Goal: Information Seeking & Learning: Learn about a topic

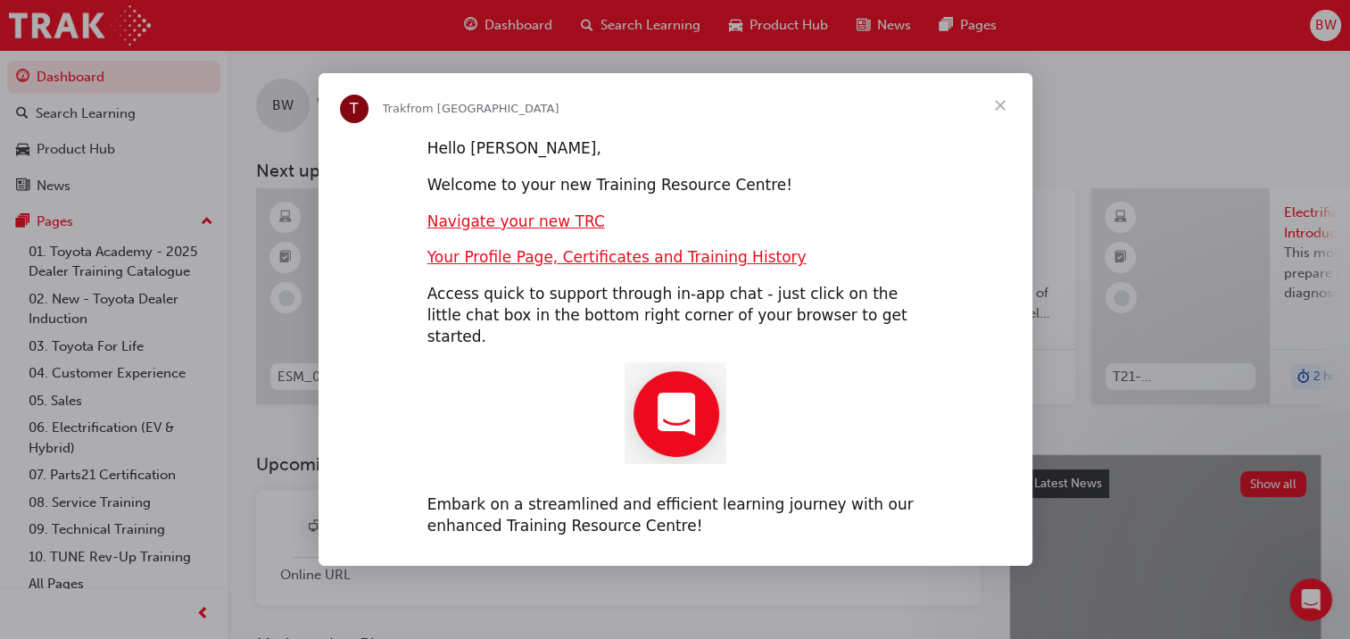
click at [1003, 116] on span "Close" at bounding box center [1000, 105] width 64 height 64
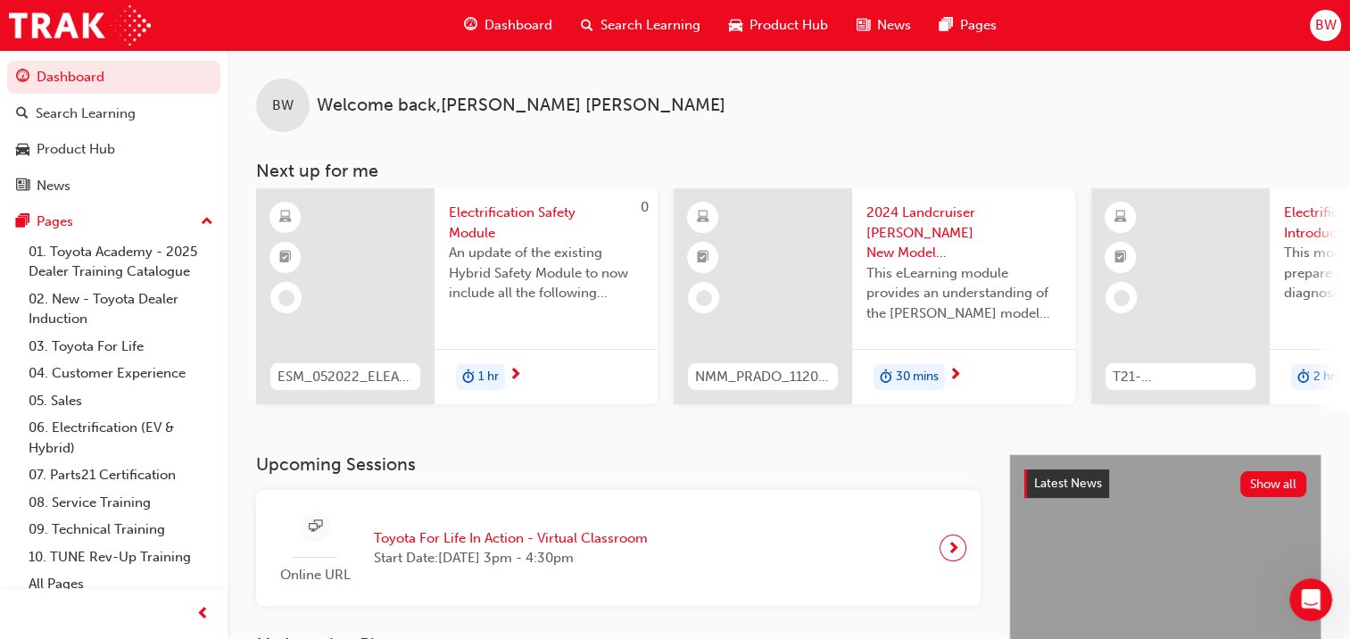
click at [623, 29] on span "Search Learning" at bounding box center [651, 25] width 100 height 21
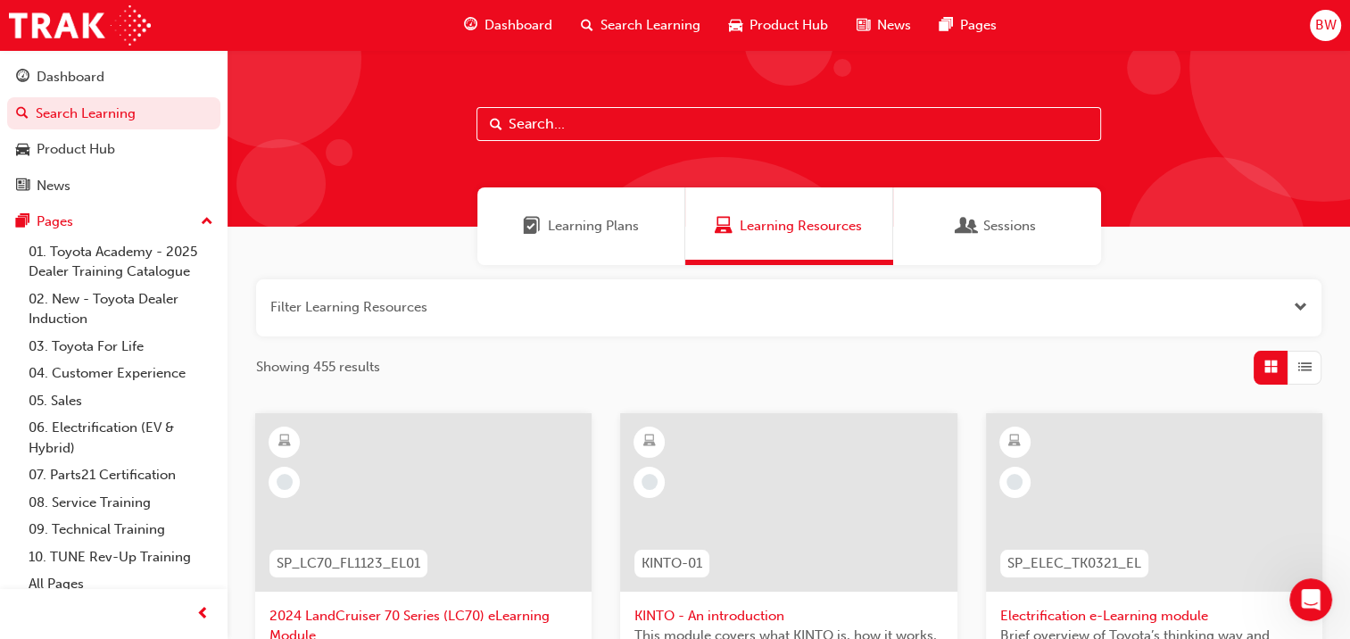
click at [602, 226] on span "Learning Plans" at bounding box center [593, 226] width 91 height 21
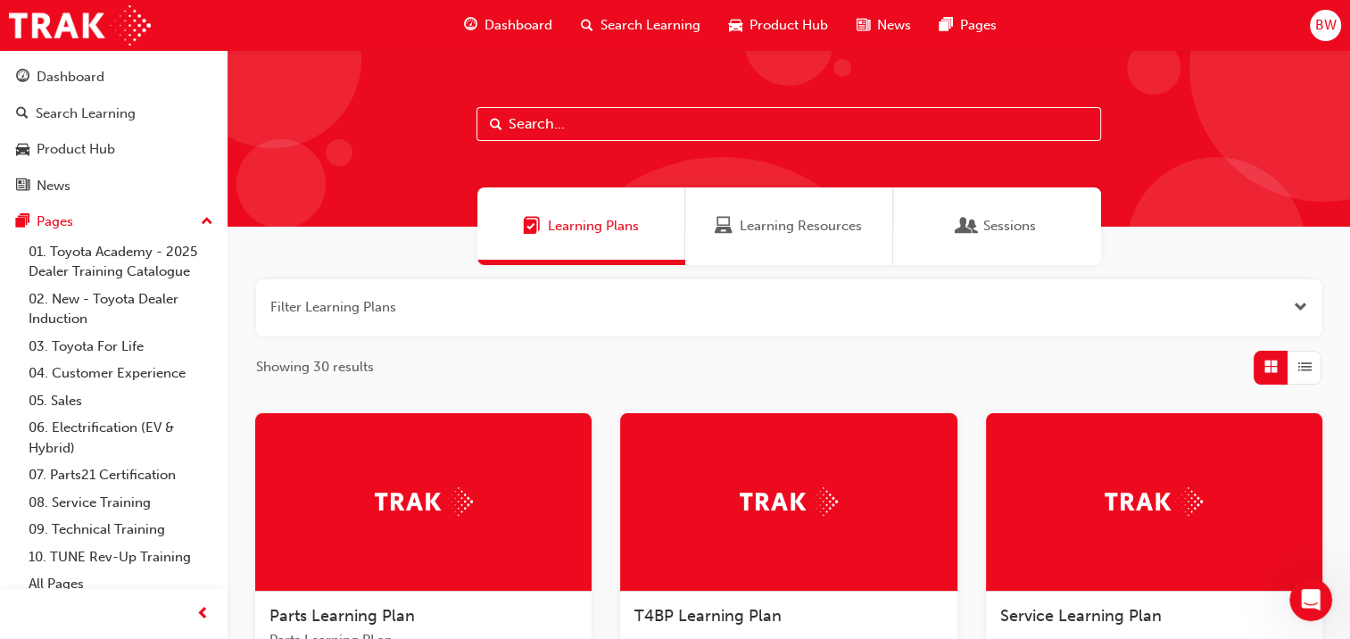
click at [553, 122] on input "text" at bounding box center [789, 124] width 625 height 34
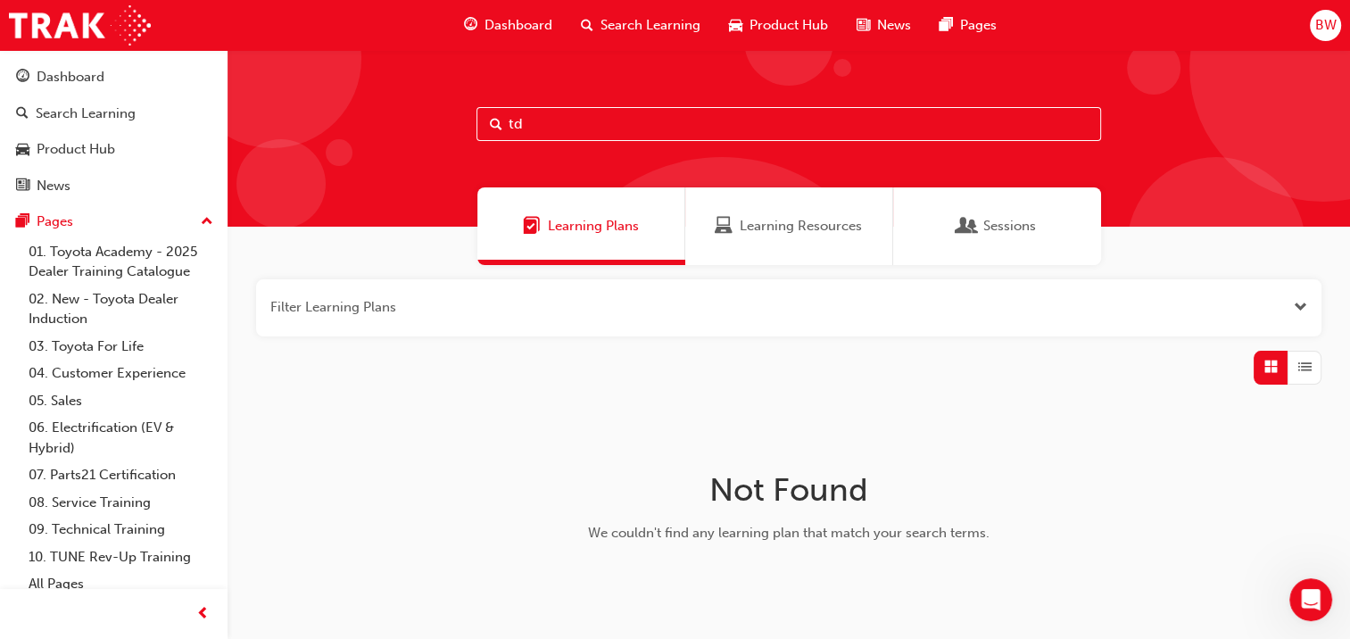
type input "t"
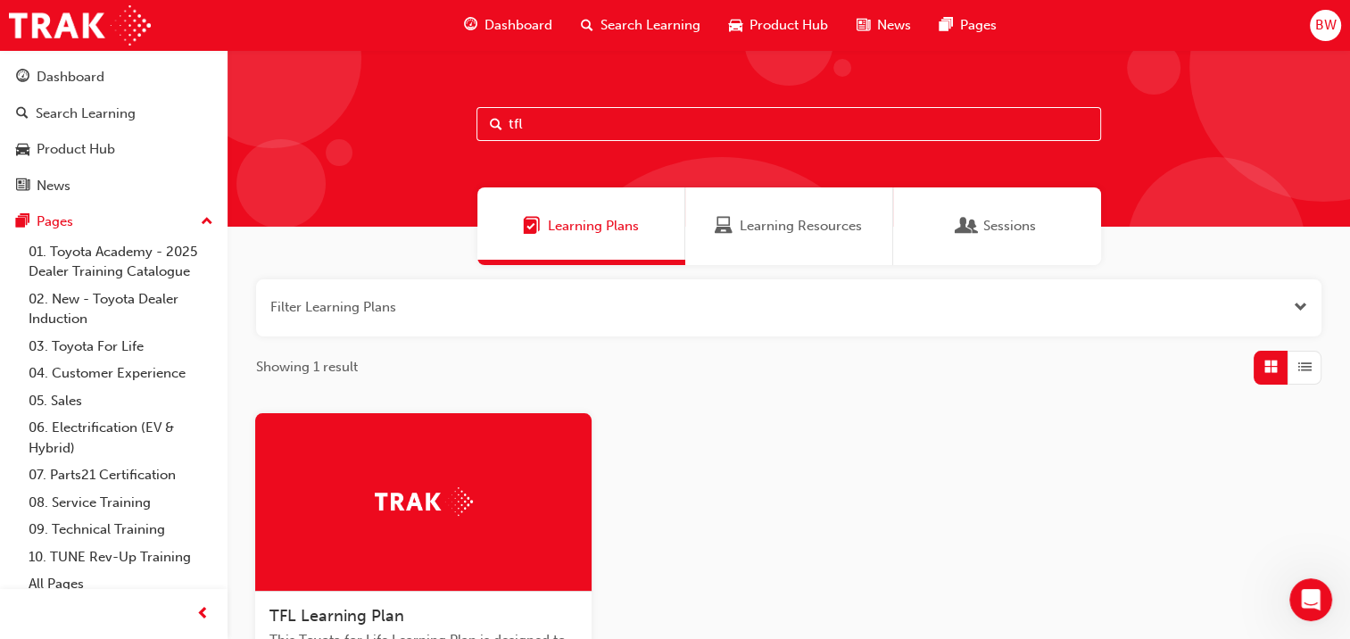
type input "tfl"
click at [758, 241] on div "Learning Resources" at bounding box center [789, 226] width 208 height 78
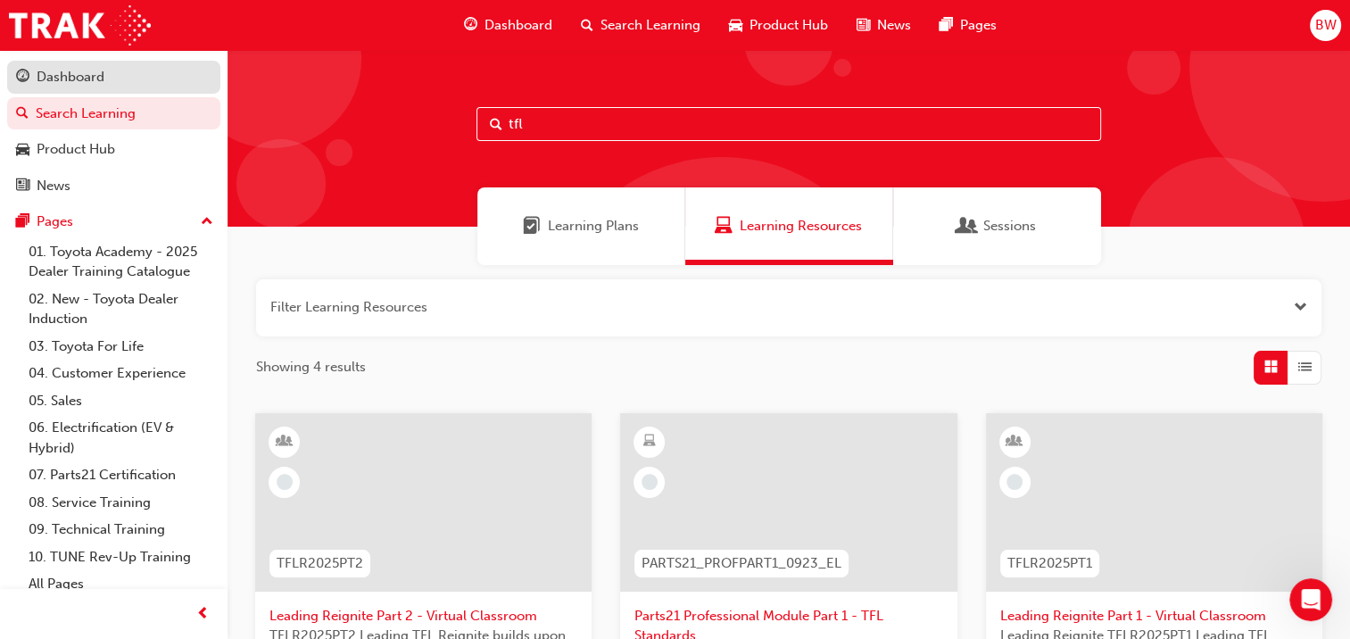
click at [81, 71] on div "Dashboard" at bounding box center [71, 77] width 68 height 21
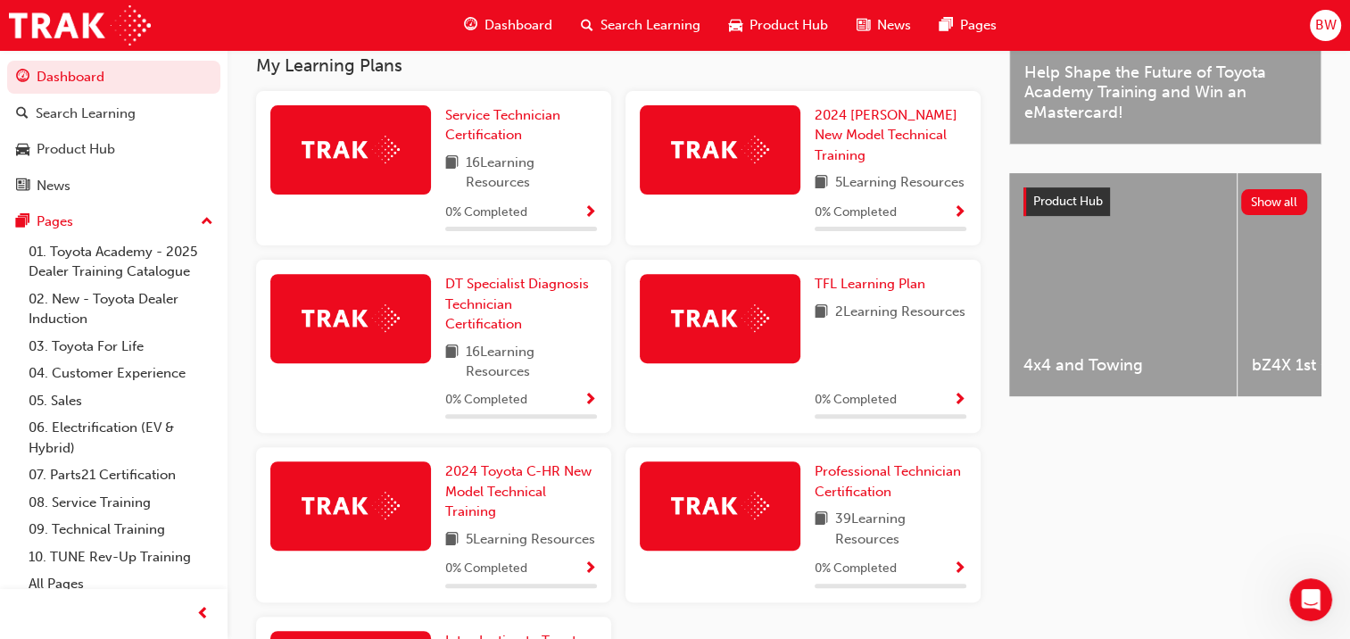
scroll to position [625, 0]
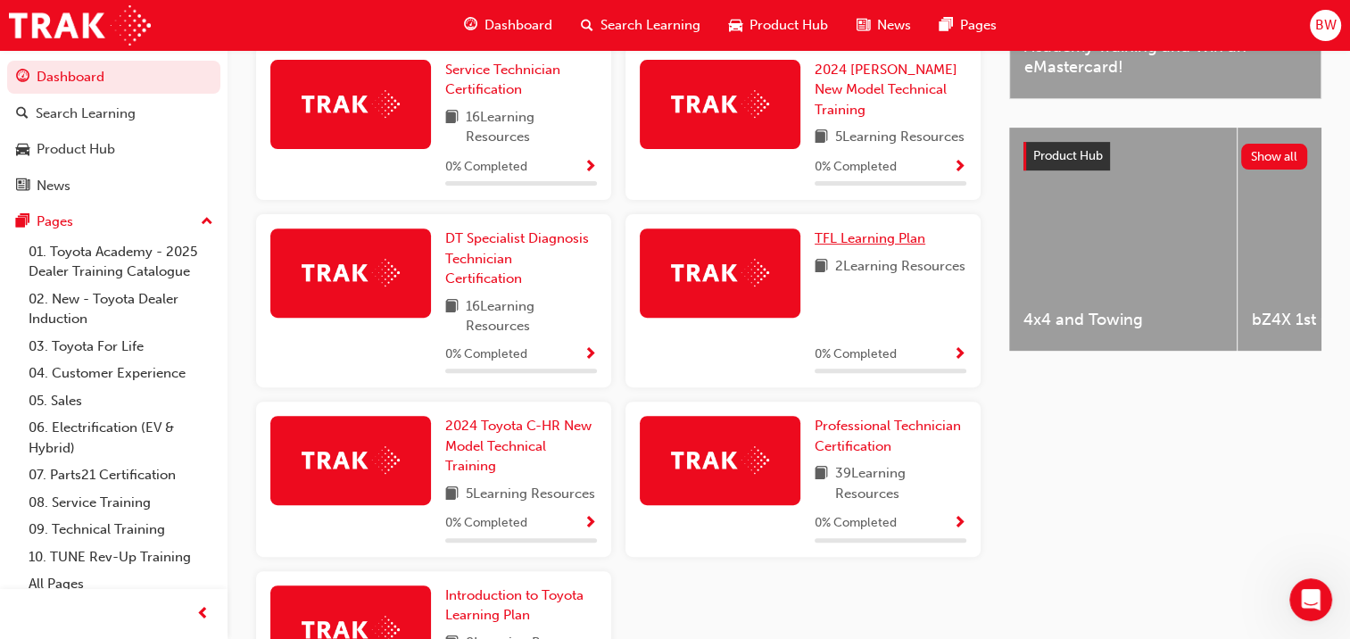
click at [845, 244] on span "TFL Learning Plan" at bounding box center [870, 238] width 111 height 16
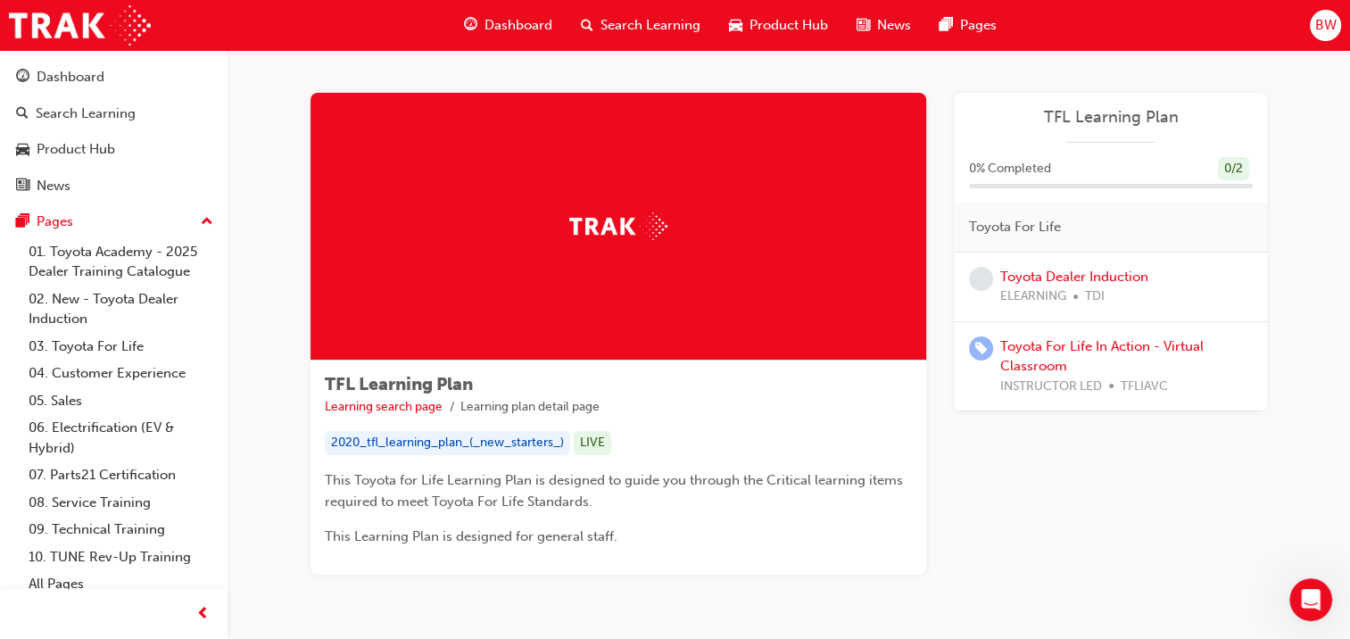
click at [503, 26] on span "Dashboard" at bounding box center [519, 25] width 68 height 21
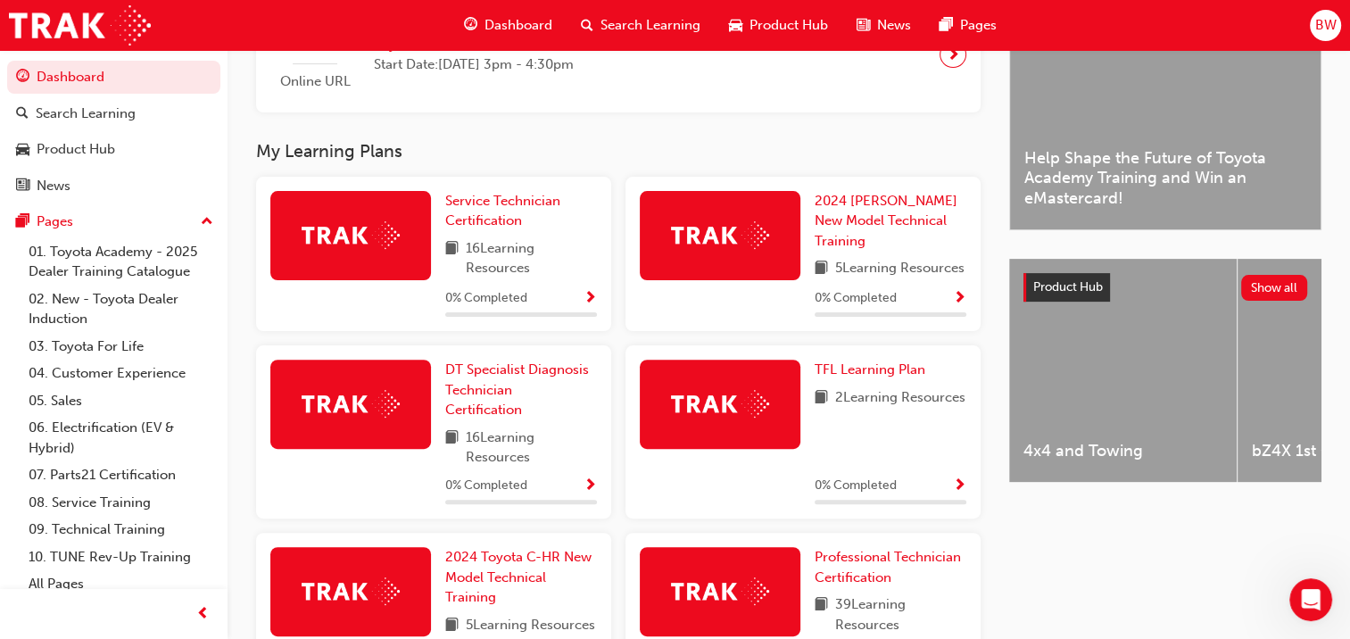
scroll to position [535, 0]
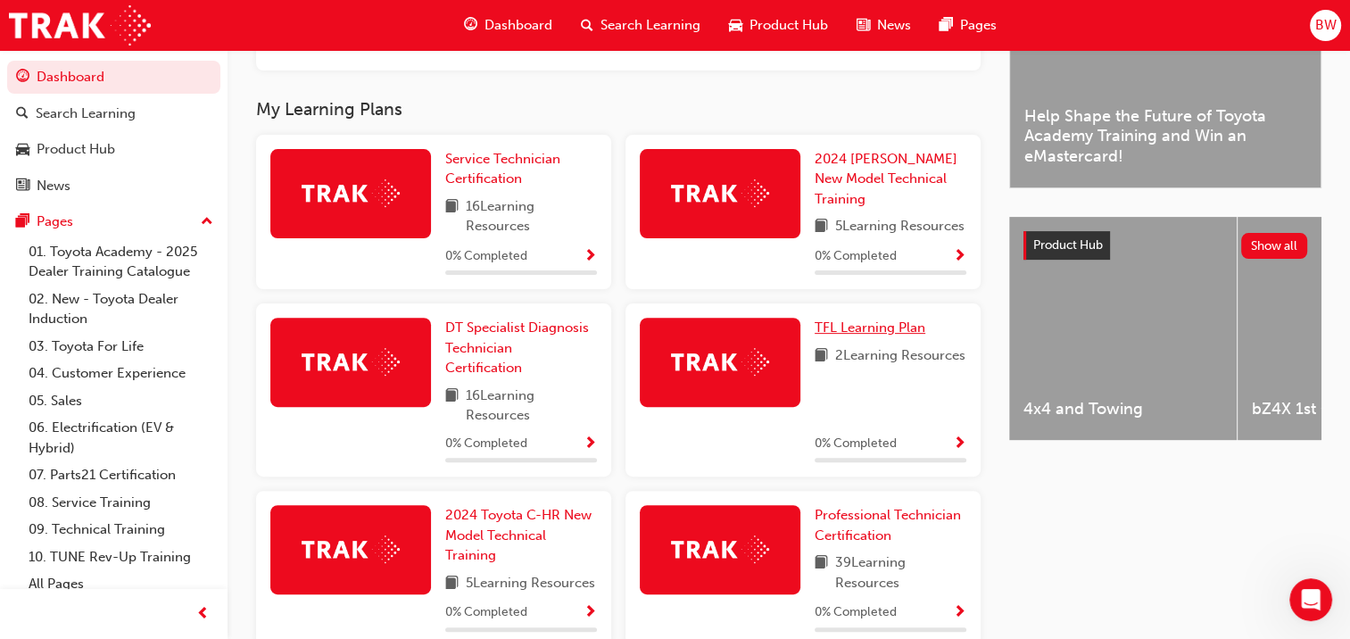
click at [856, 335] on span "TFL Learning Plan" at bounding box center [870, 328] width 111 height 16
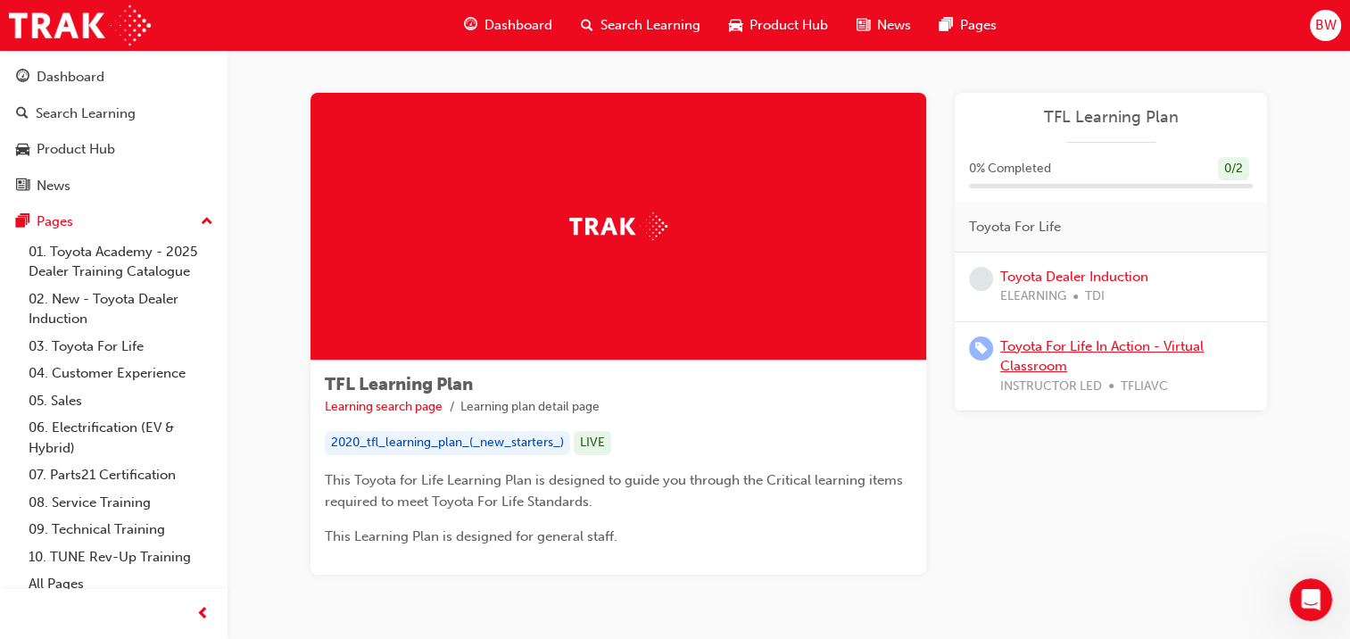
click at [1078, 346] on link "Toyota For Life In Action - Virtual Classroom" at bounding box center [1101, 356] width 203 height 37
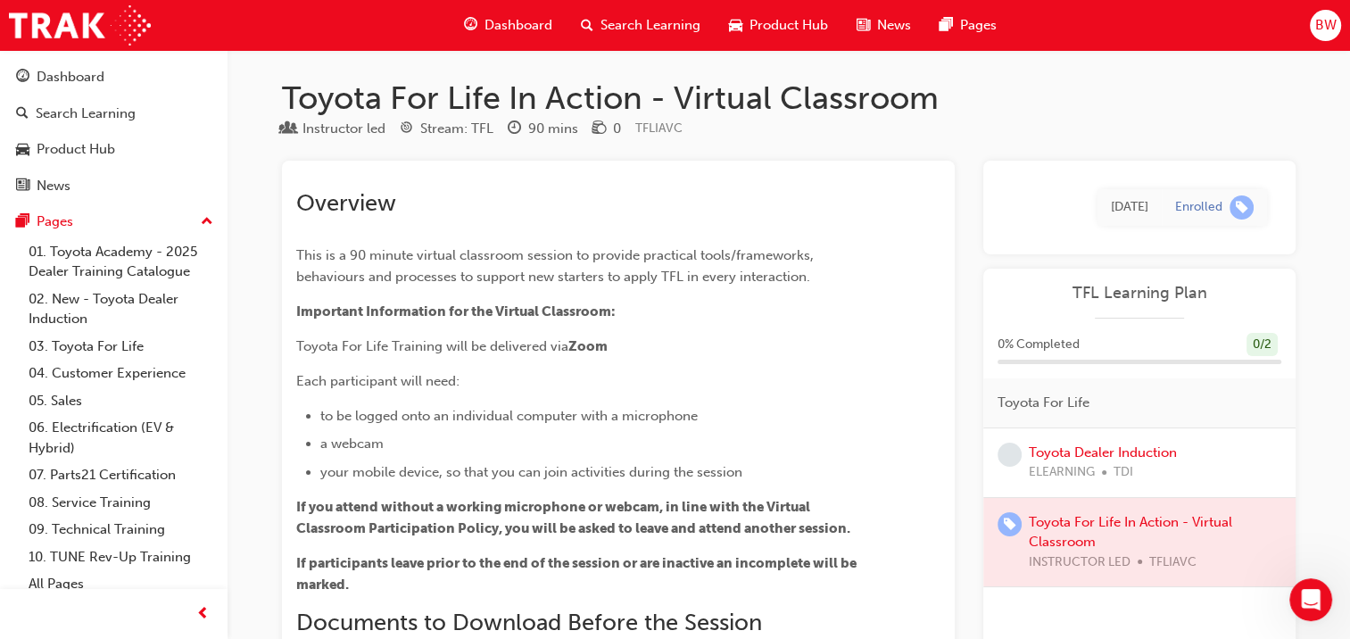
click at [512, 23] on span "Dashboard" at bounding box center [519, 25] width 68 height 21
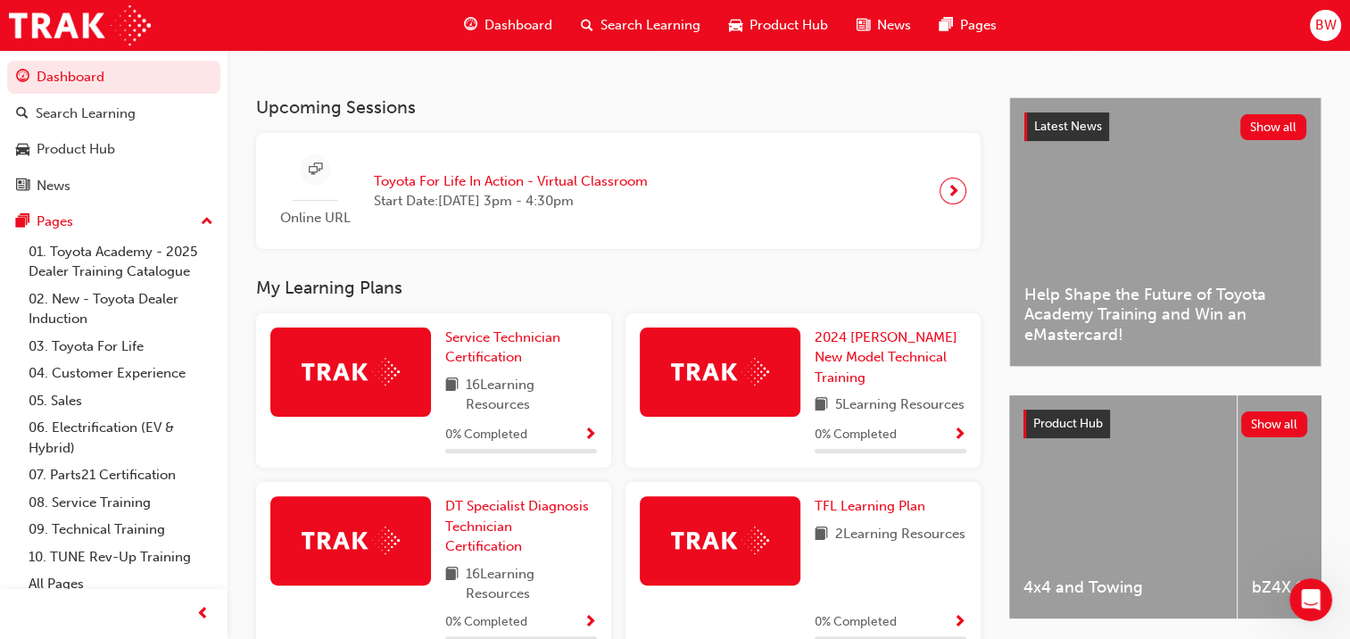
scroll to position [535, 0]
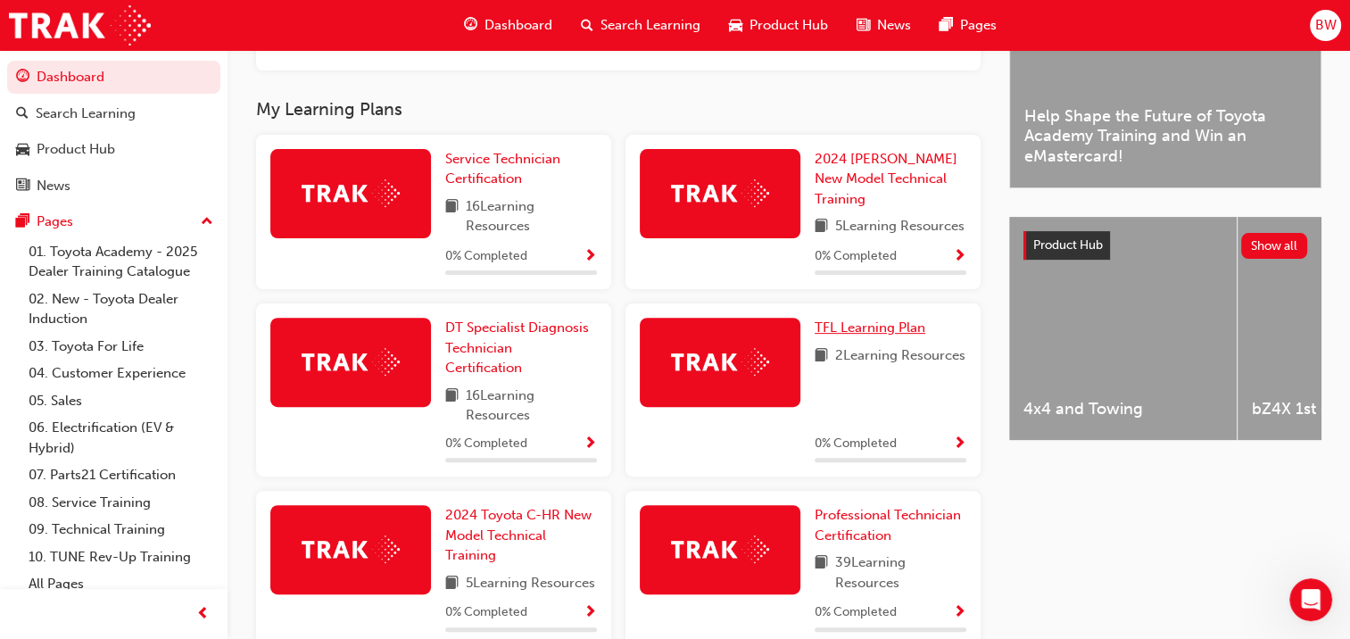
click at [856, 336] on span "TFL Learning Plan" at bounding box center [870, 328] width 111 height 16
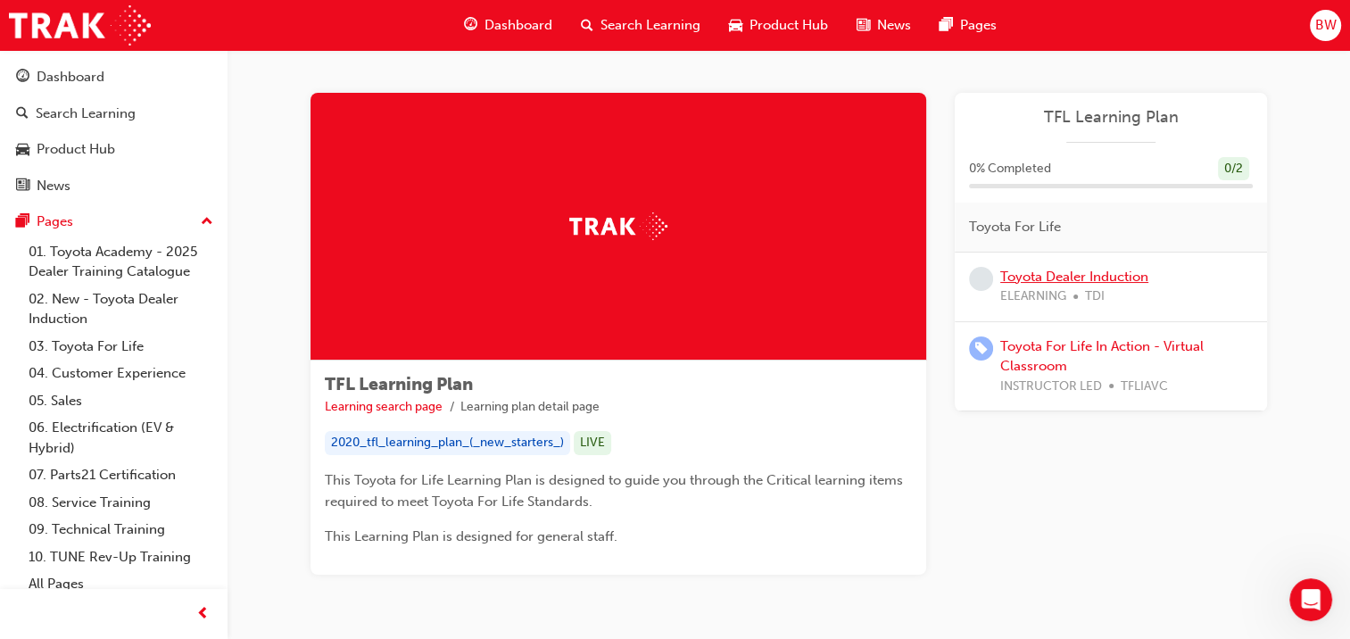
click at [1060, 278] on link "Toyota Dealer Induction" at bounding box center [1074, 277] width 148 height 16
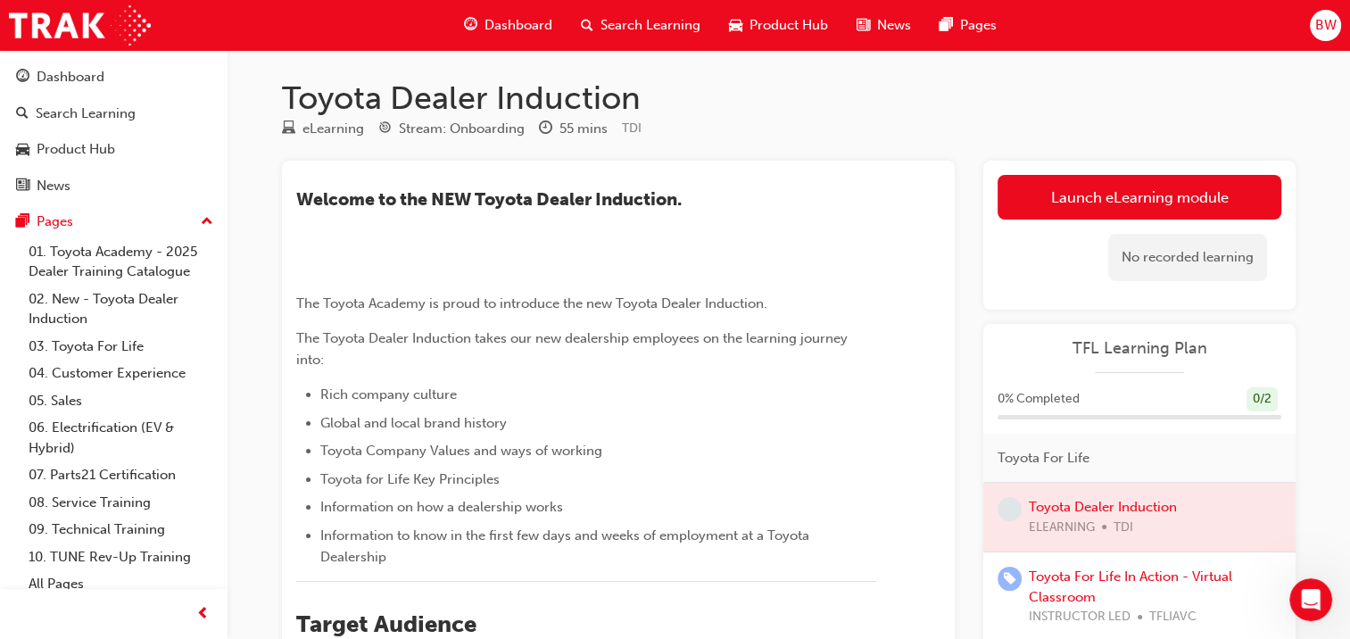
click at [1332, 23] on span "BW" at bounding box center [1325, 25] width 21 height 21
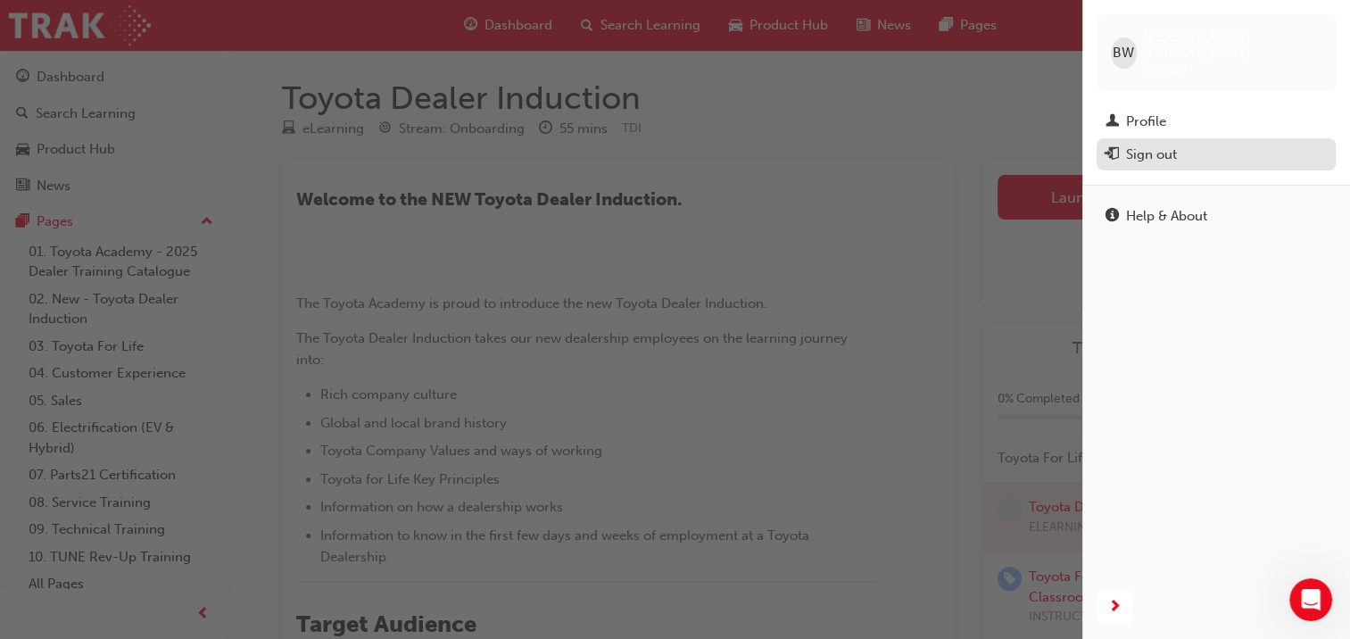
click at [1153, 145] on div "Sign out" at bounding box center [1151, 155] width 51 height 21
